Goal: Information Seeking & Learning: Find specific page/section

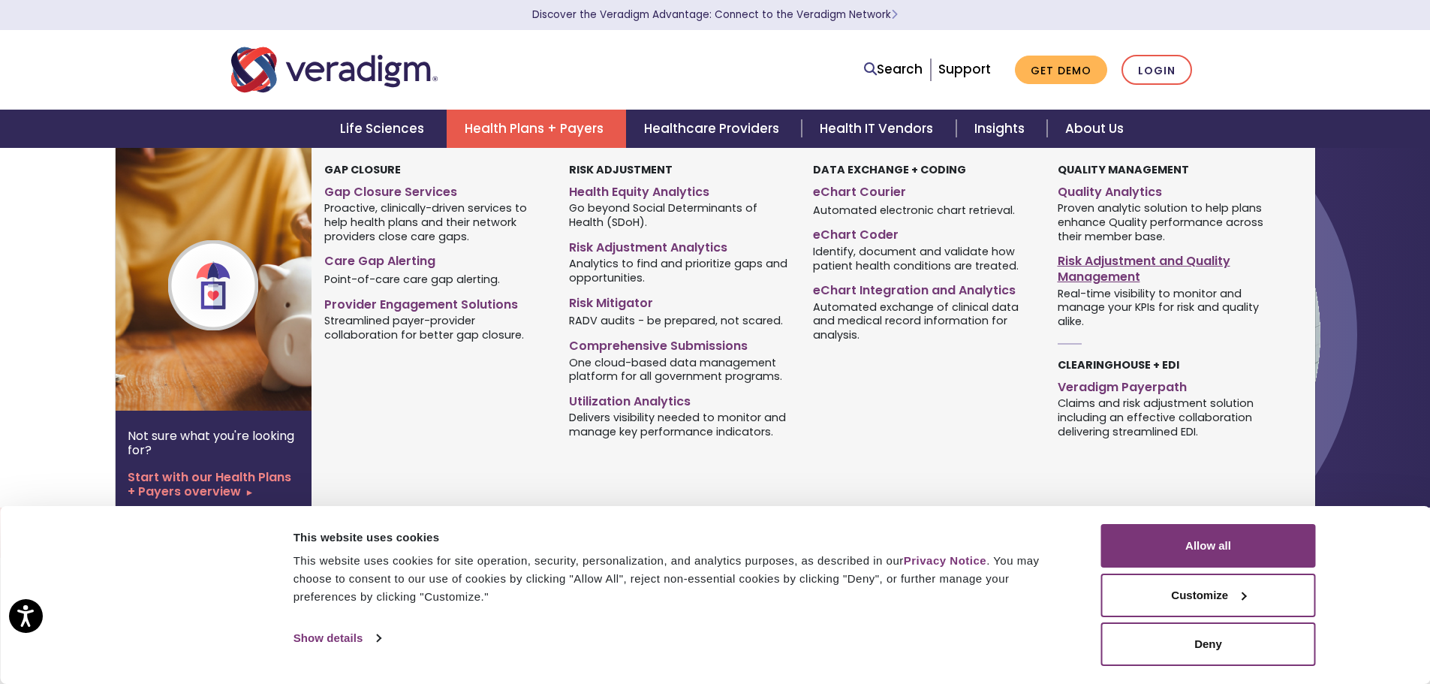
click at [1125, 270] on link "Risk Adjustment and Quality Management" at bounding box center [1168, 267] width 221 height 38
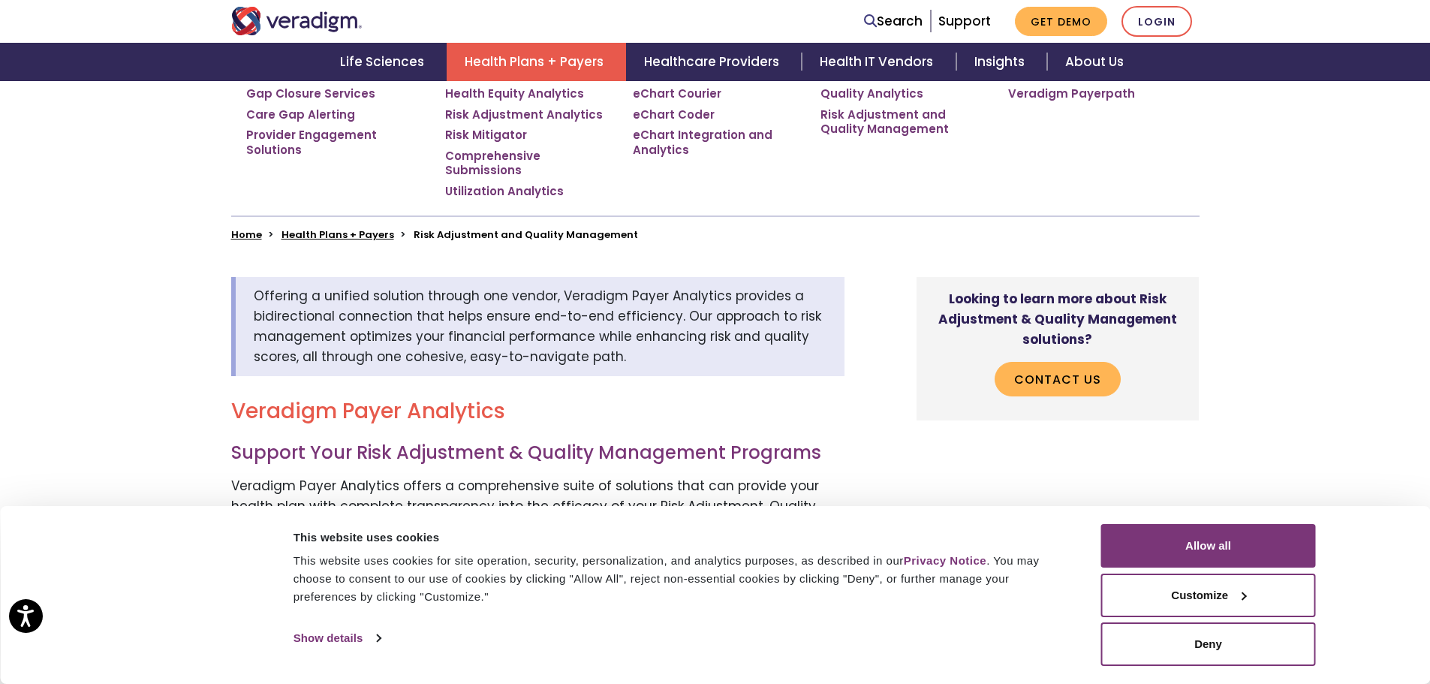
scroll to position [375, 0]
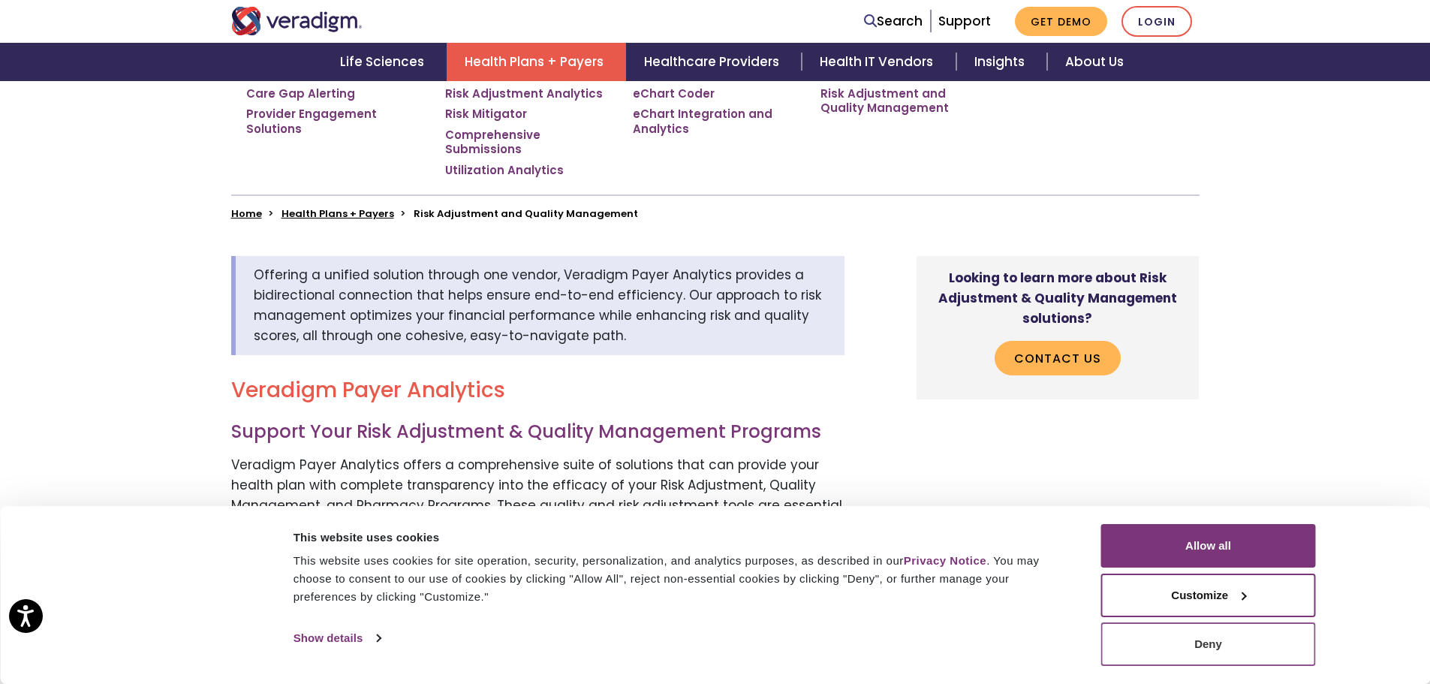
click at [1123, 654] on button "Deny" at bounding box center [1208, 644] width 215 height 44
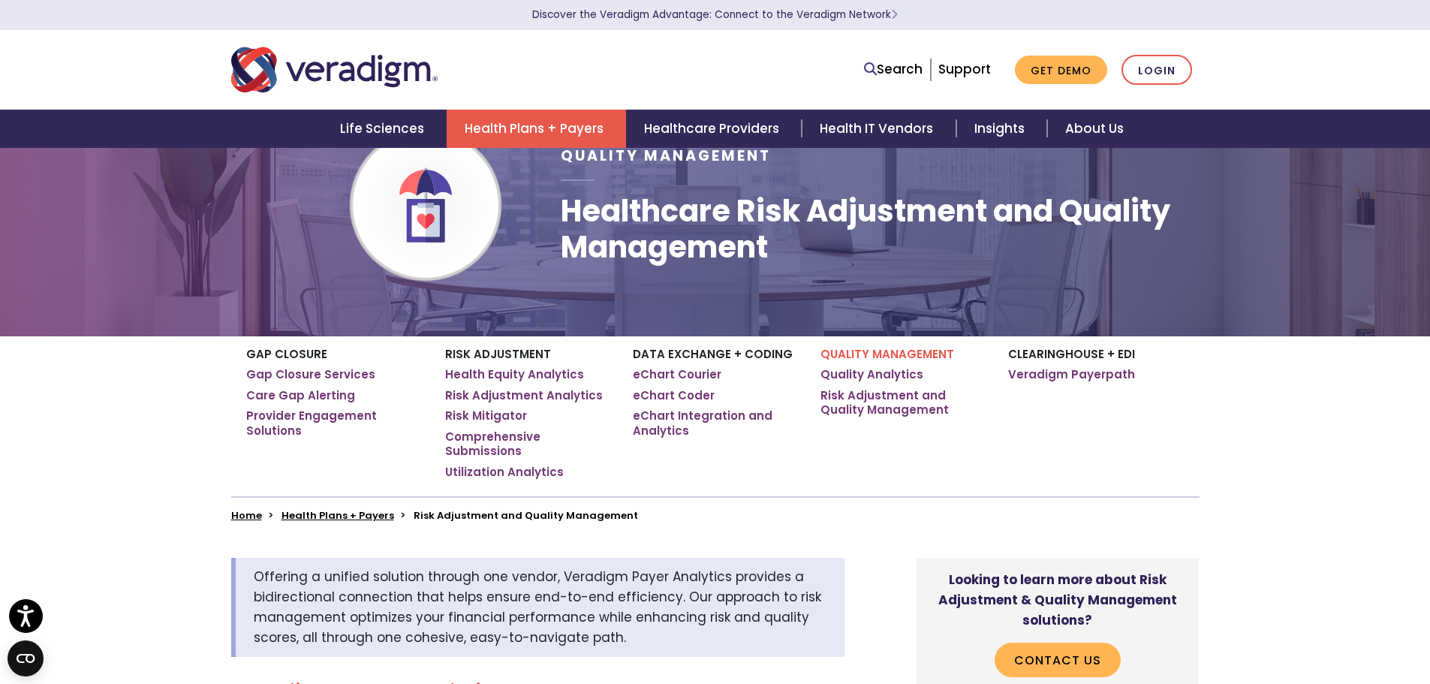
scroll to position [0, 0]
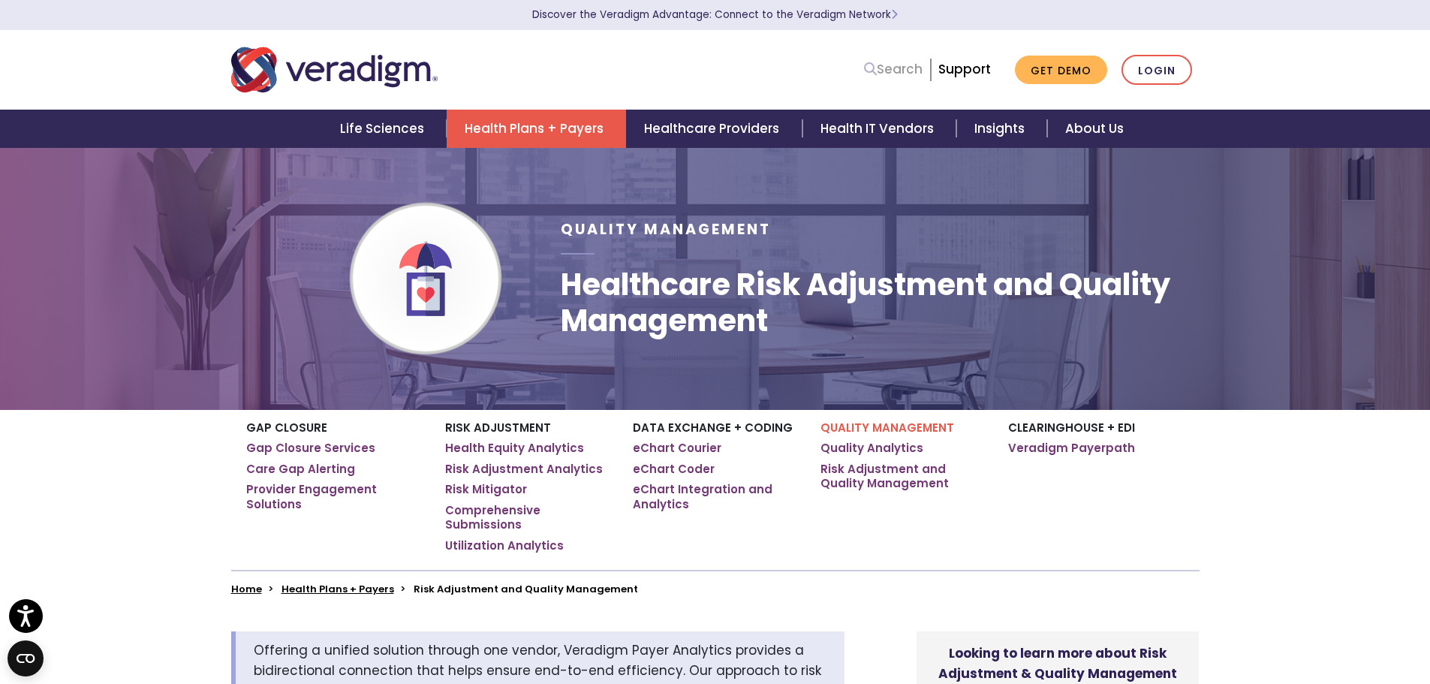
click at [903, 66] on link "Search" at bounding box center [893, 69] width 59 height 20
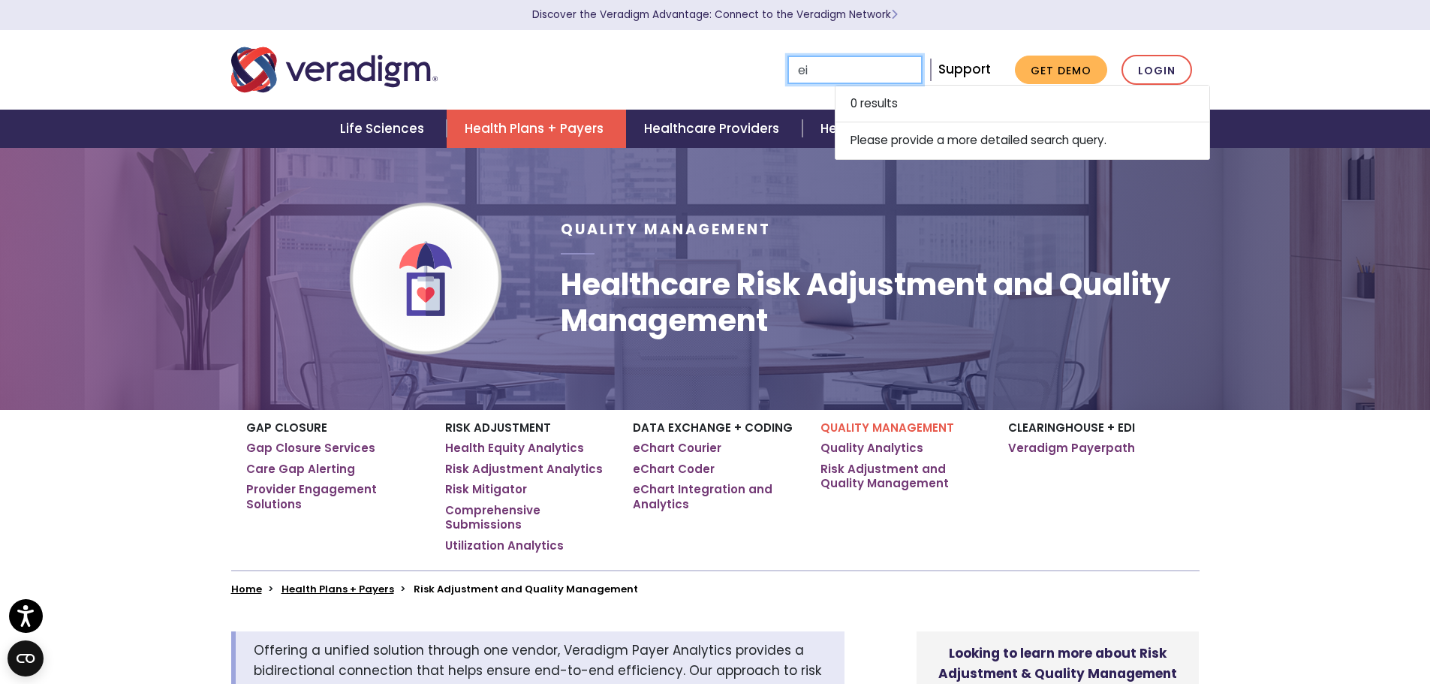
type input "e"
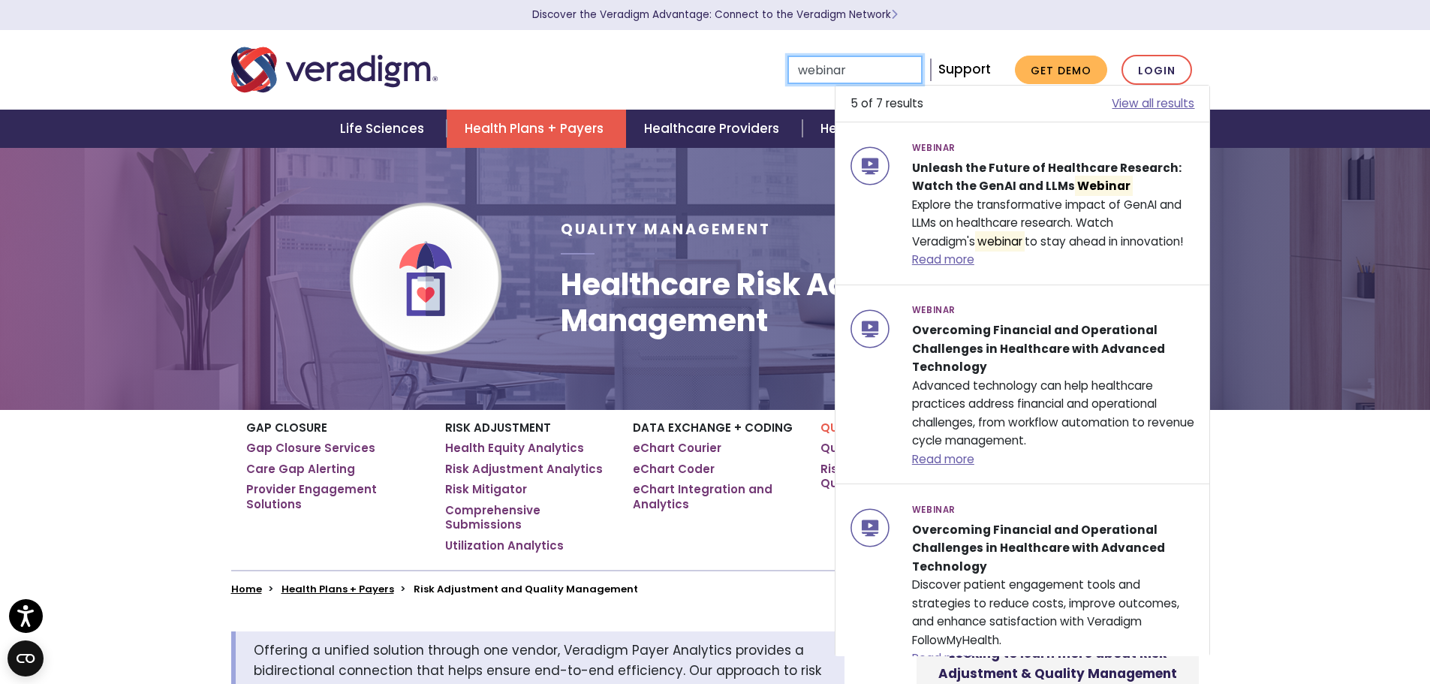
type input "webinar"
